Goal: Find specific page/section: Find specific page/section

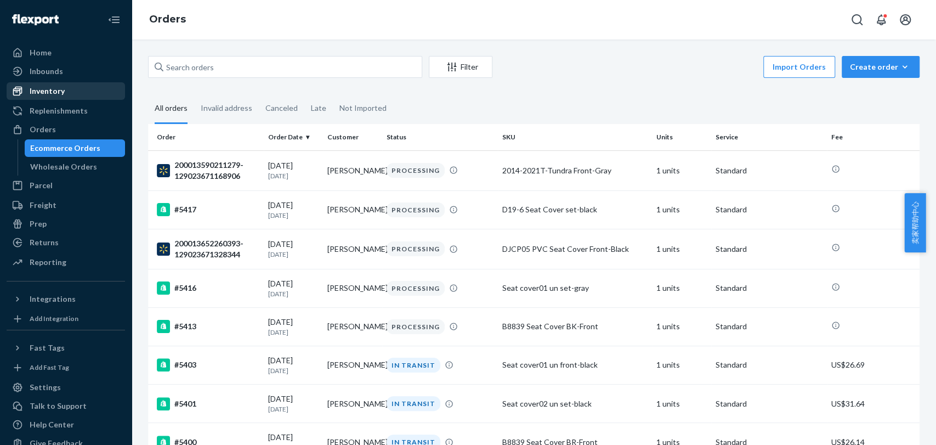
click at [60, 94] on div "Inventory" at bounding box center [47, 91] width 35 height 11
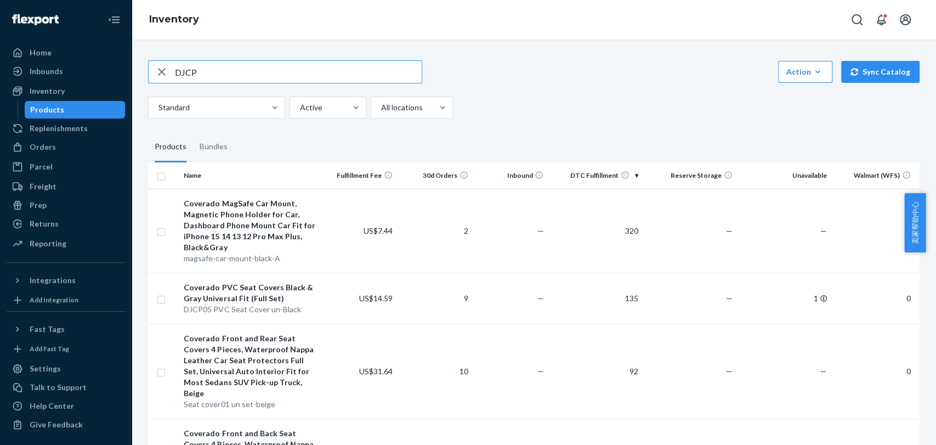
type input "DJCP"
